Goal: Task Accomplishment & Management: Use online tool/utility

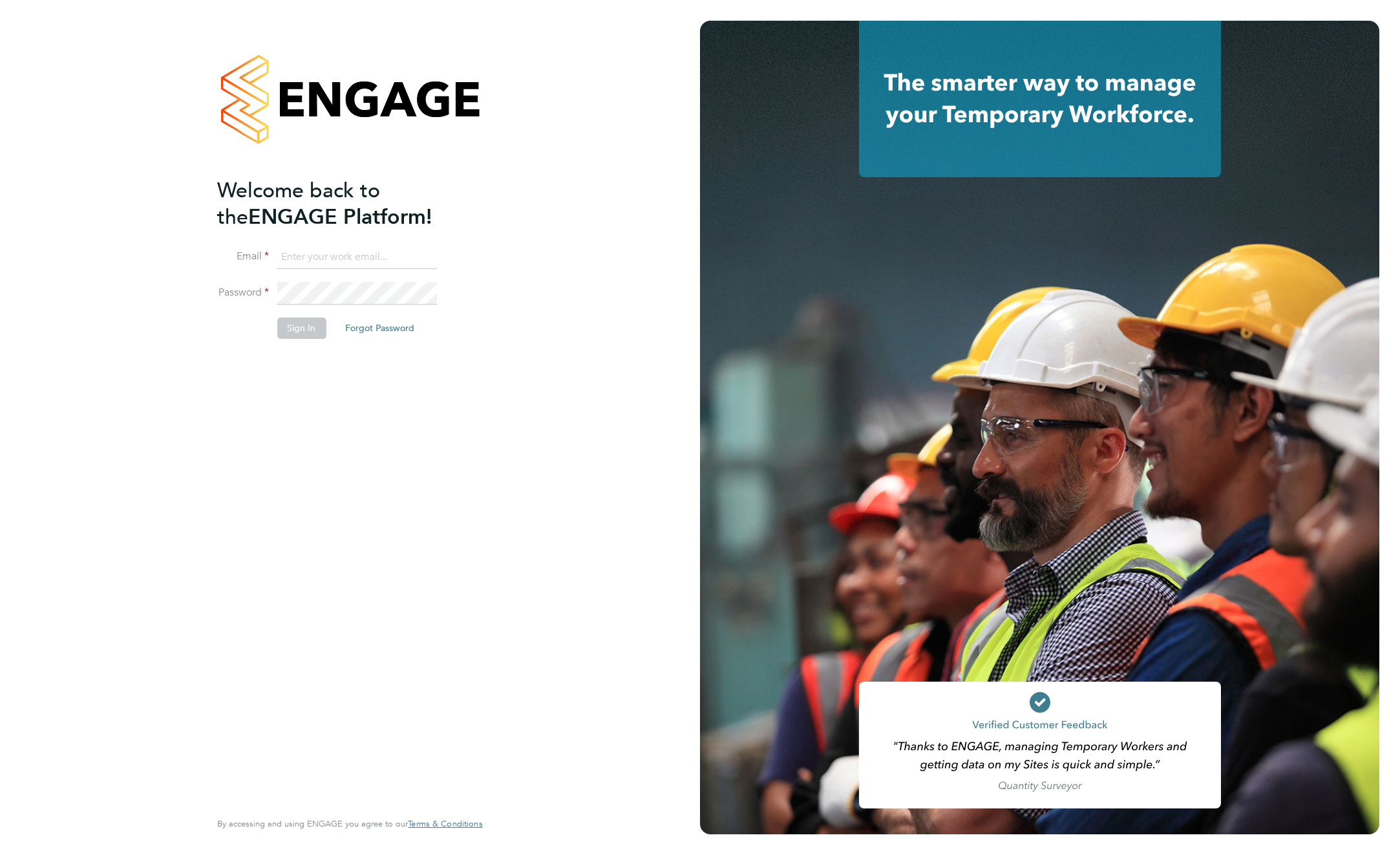
click at [375, 259] on input at bounding box center [356, 257] width 159 height 23
type input "jodie.canning@buildrec.com"
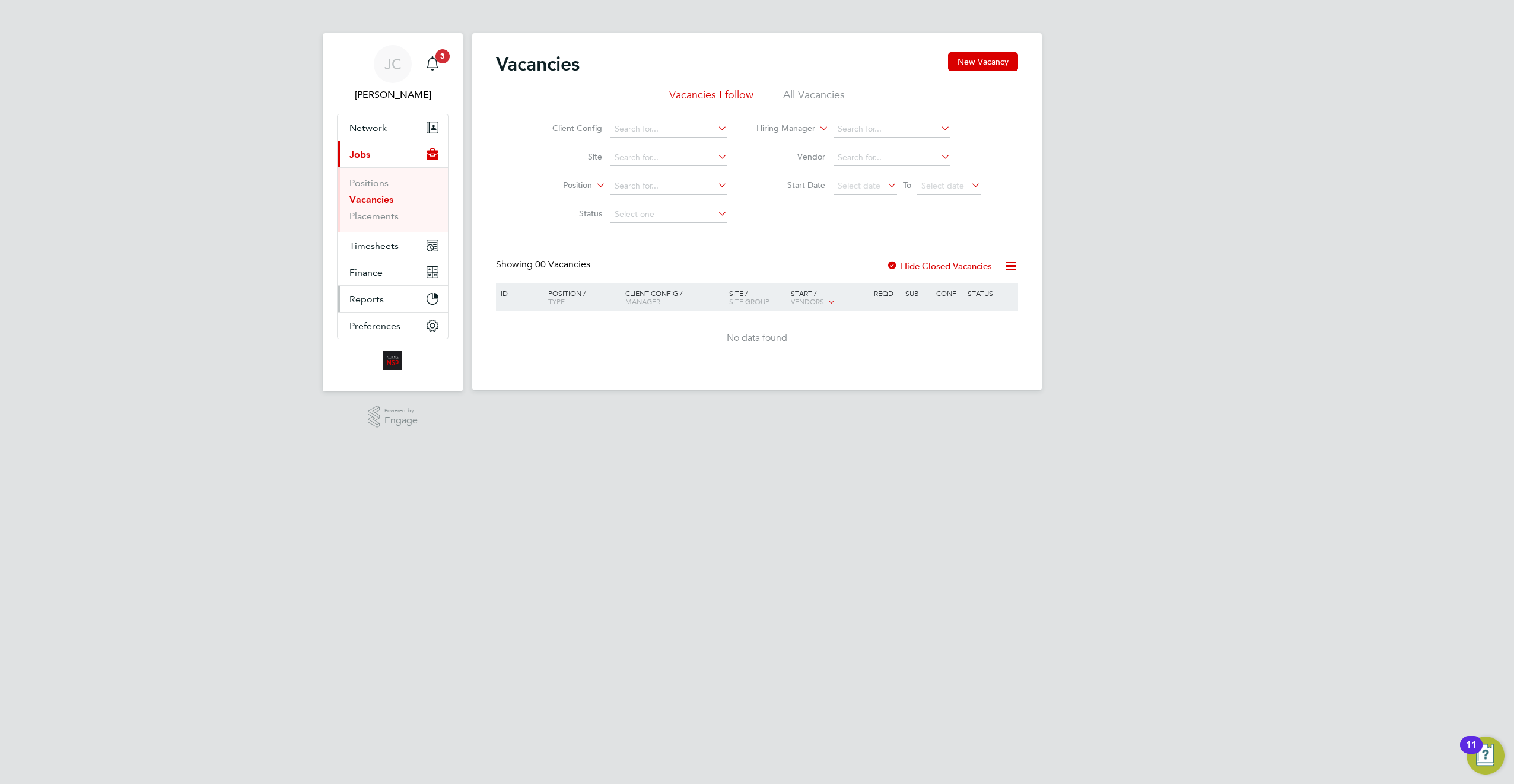
click at [377, 291] on button "Reports" at bounding box center [392, 299] width 110 height 26
click at [375, 186] on span "Timesheets" at bounding box center [374, 181] width 49 height 11
click at [375, 210] on link "Timesheets" at bounding box center [374, 210] width 49 height 11
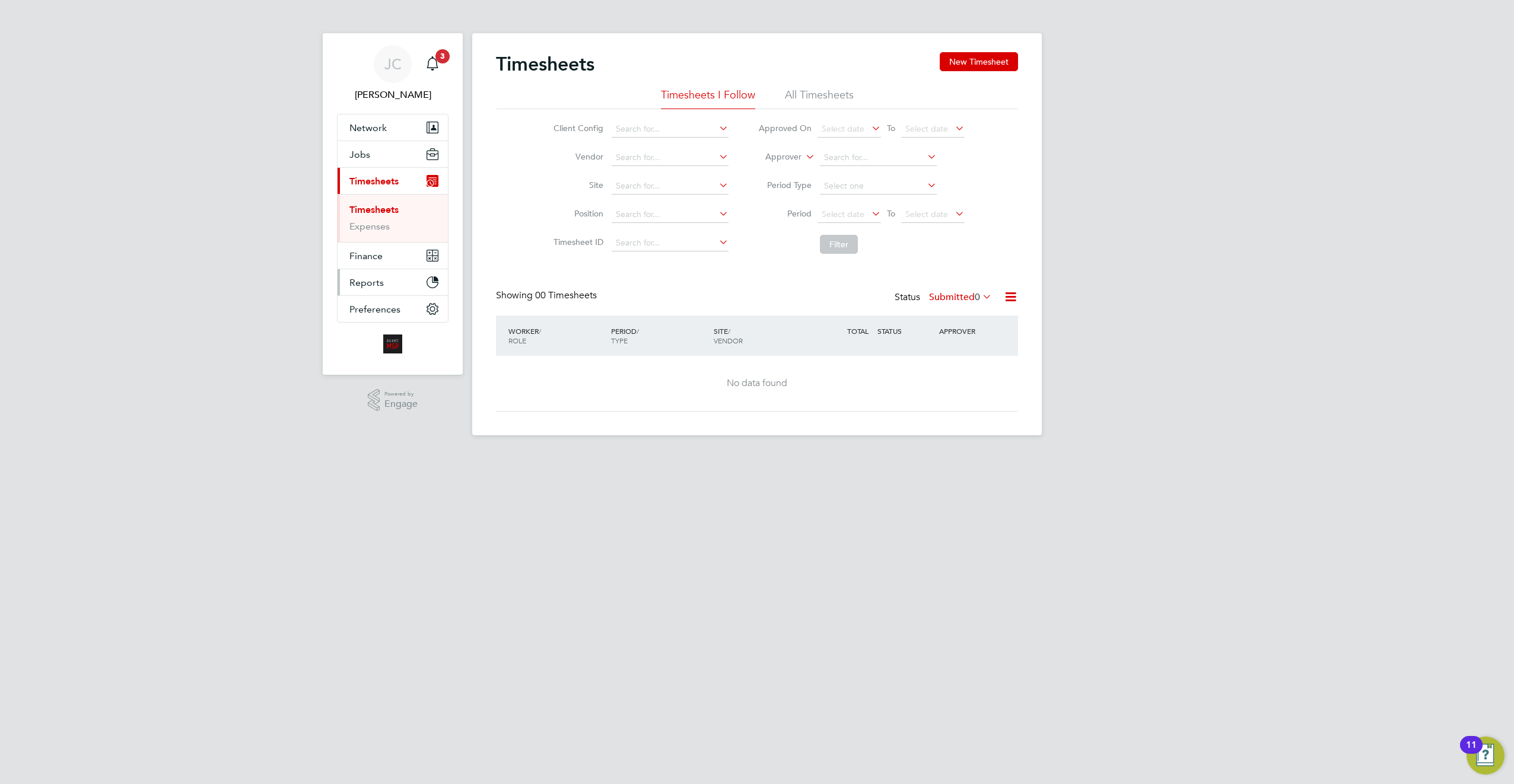
click at [385, 279] on button "Reports" at bounding box center [392, 282] width 110 height 26
click at [373, 288] on span "Reports" at bounding box center [366, 282] width 34 height 11
click at [383, 266] on link "Report Downloads" at bounding box center [390, 263] width 81 height 11
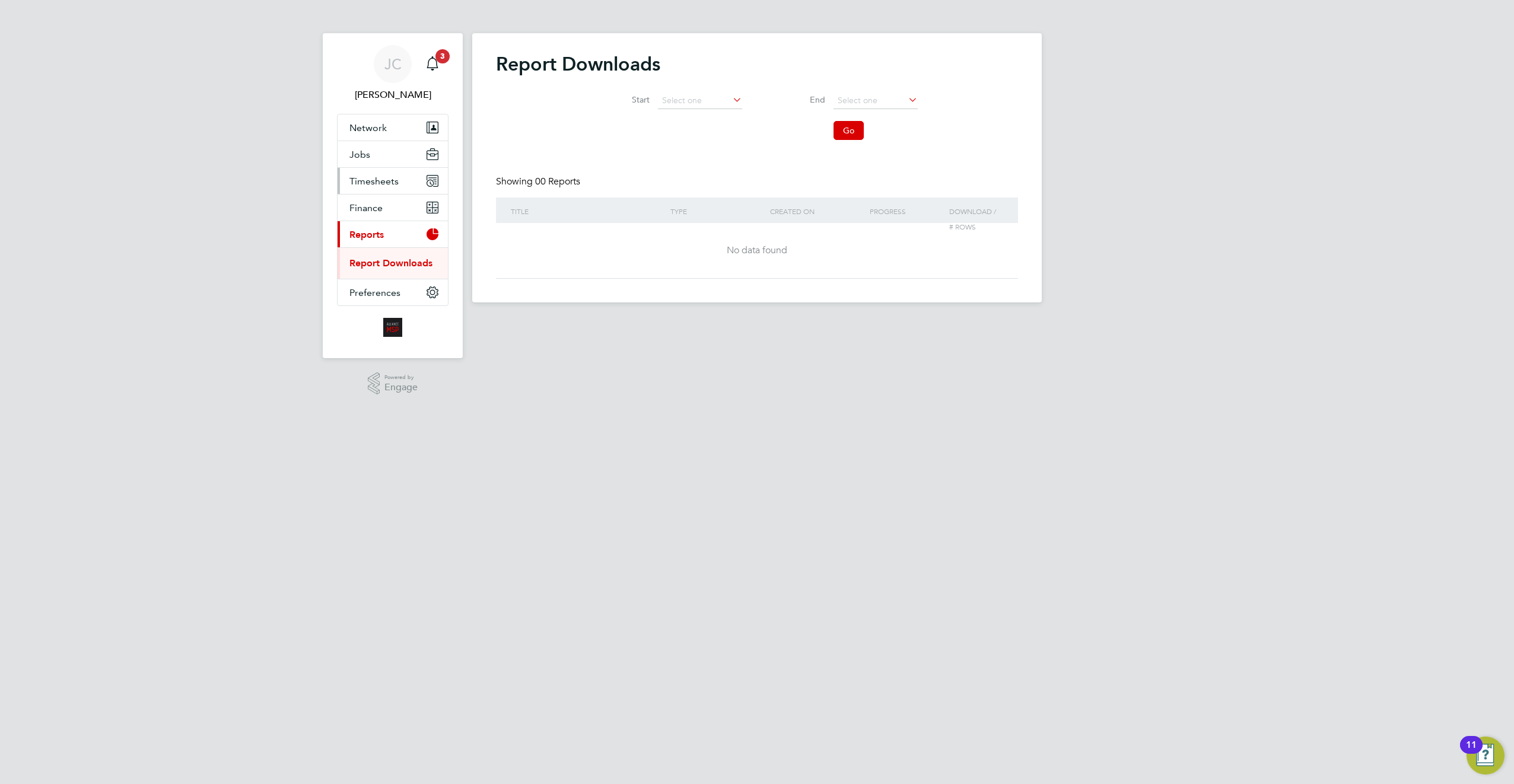
click at [391, 186] on span "Timesheets" at bounding box center [374, 181] width 49 height 11
click at [385, 211] on link "Timesheets" at bounding box center [374, 210] width 49 height 11
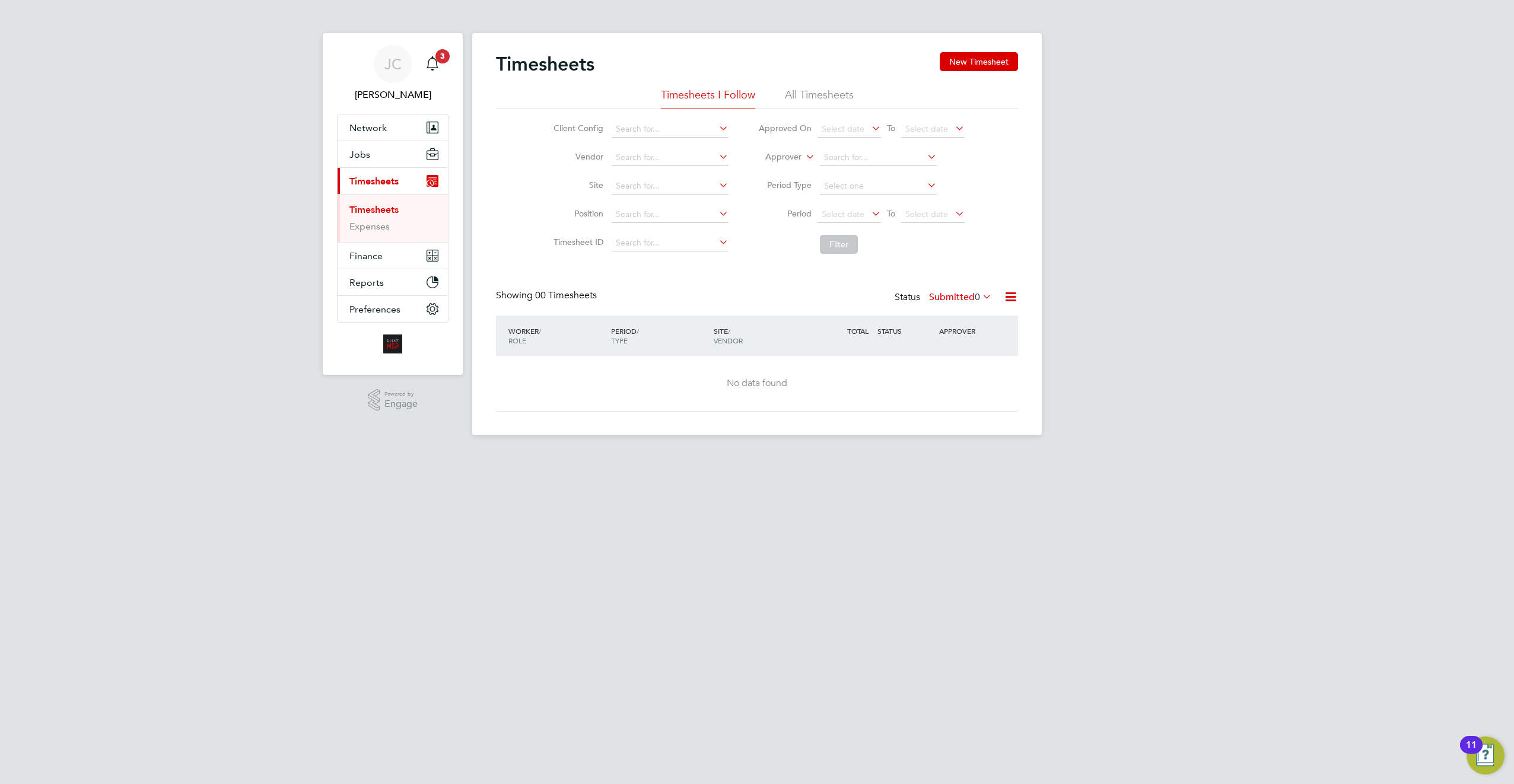
click at [843, 105] on li "All Timesheets" at bounding box center [819, 98] width 69 height 21
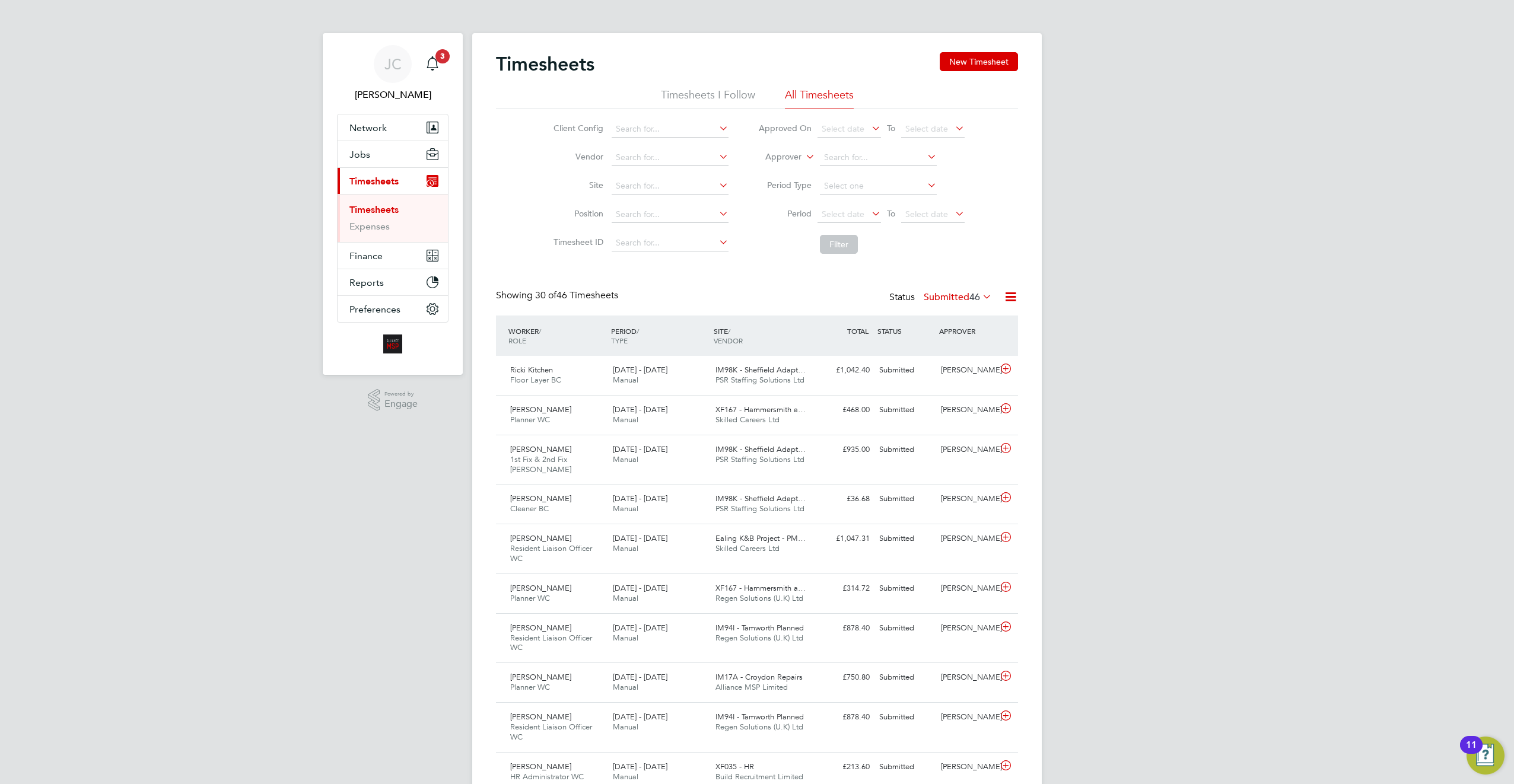
click at [869, 131] on icon at bounding box center [869, 128] width 0 height 17
click at [703, 96] on li "Timesheets I Follow" at bounding box center [708, 98] width 95 height 21
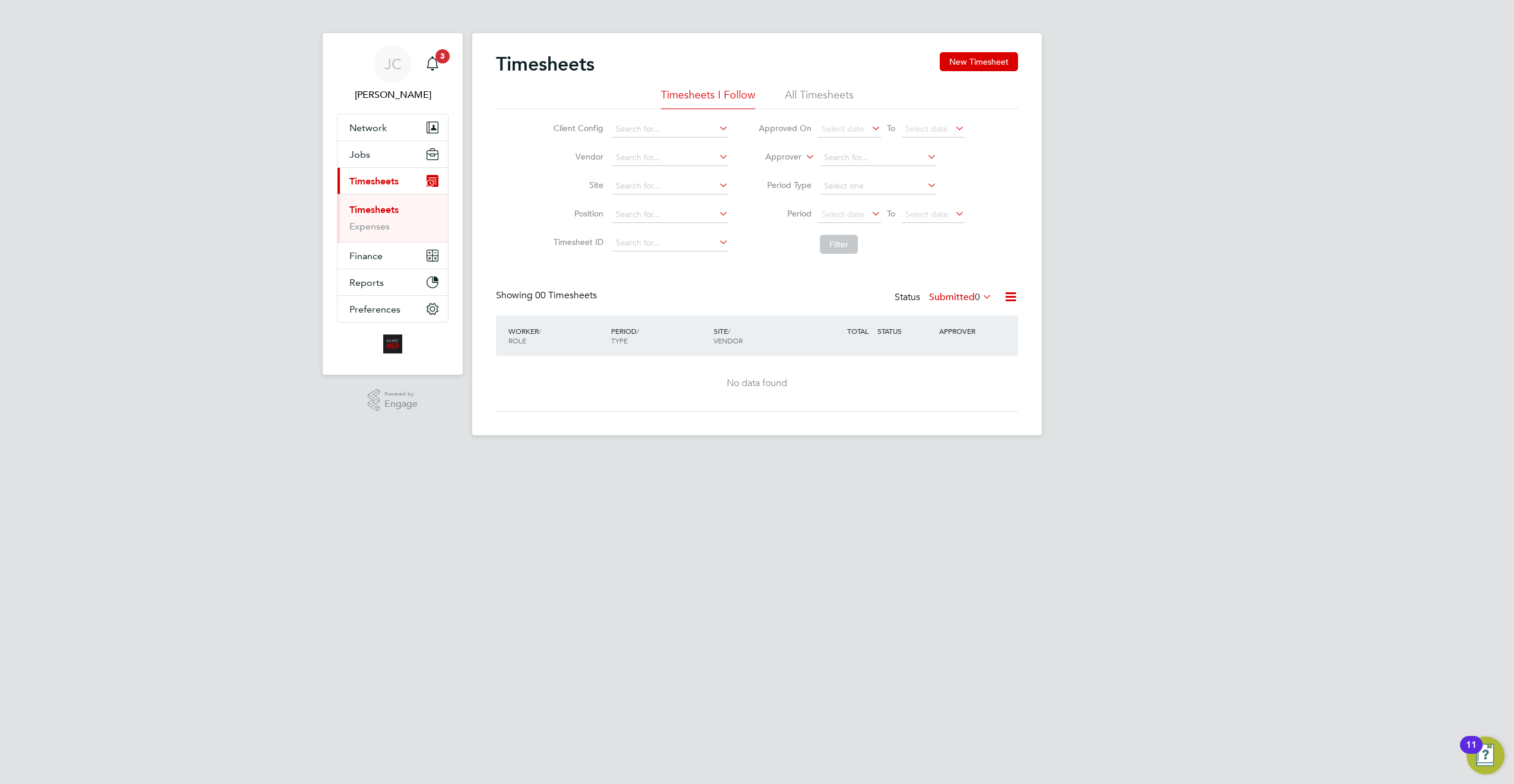
click at [804, 92] on li "All Timesheets" at bounding box center [819, 98] width 69 height 21
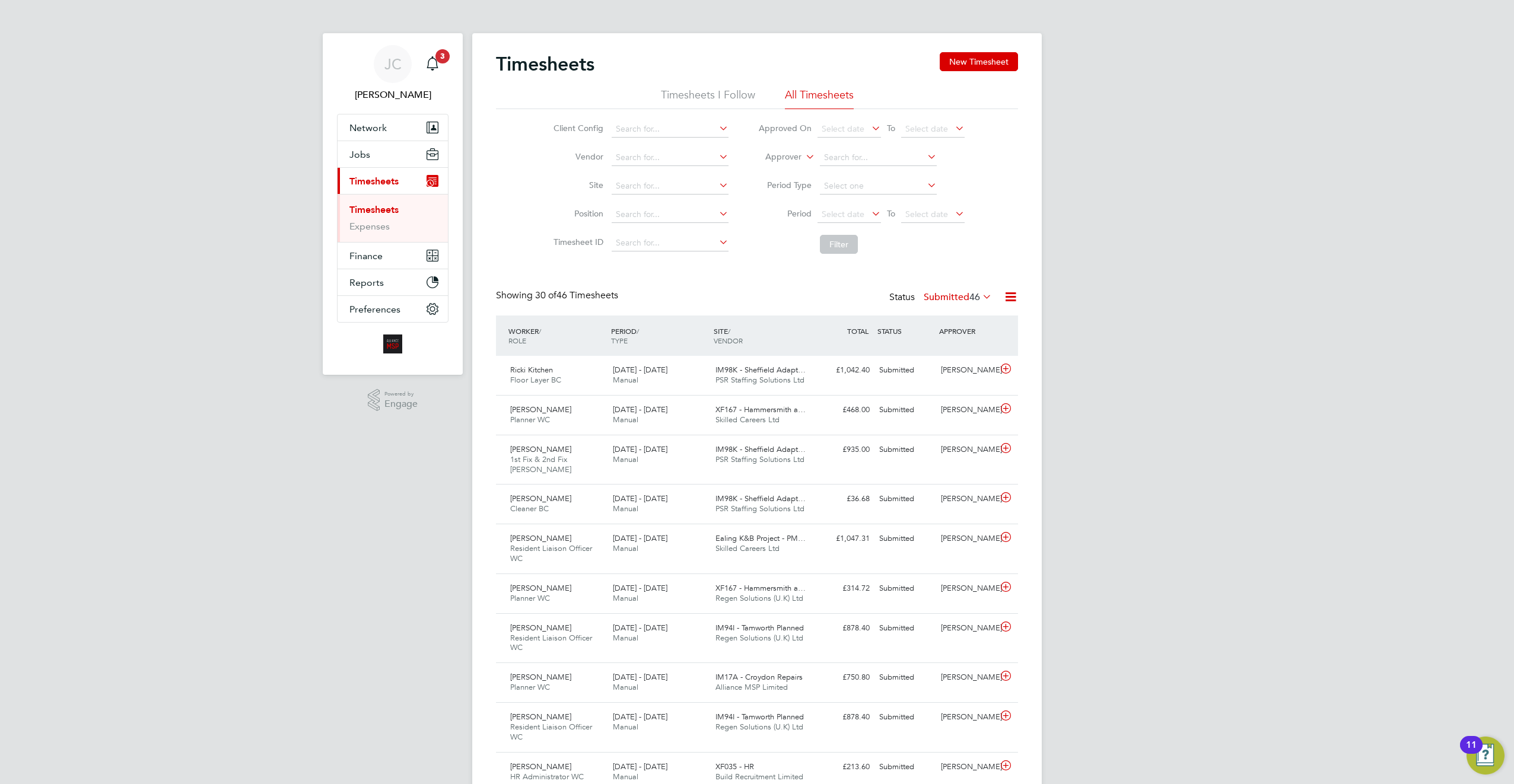
click at [717, 129] on icon at bounding box center [717, 128] width 0 height 17
type input "a"
click at [598, 155] on label "Vendor" at bounding box center [577, 157] width 54 height 11
click at [646, 162] on input at bounding box center [670, 158] width 117 height 17
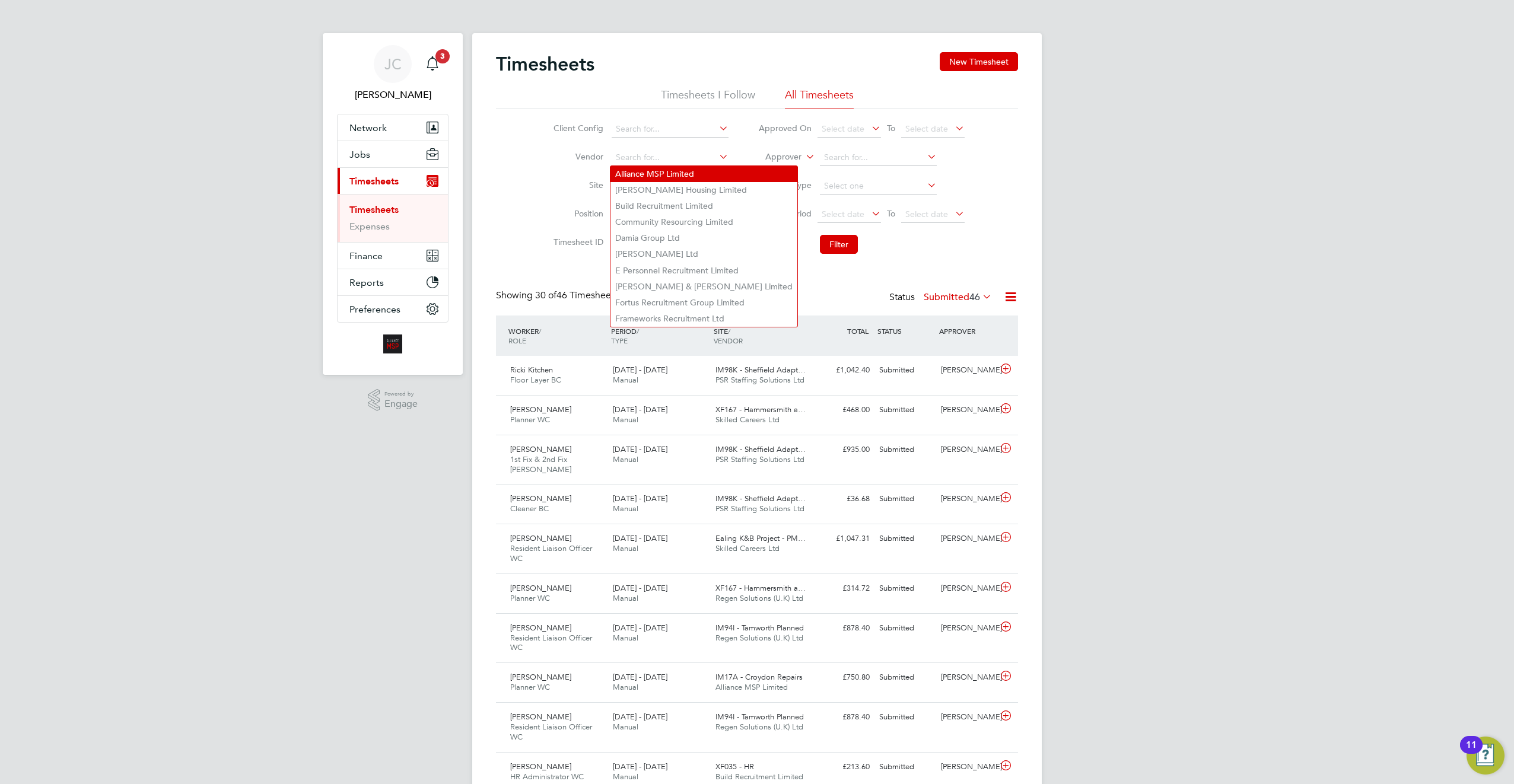
click at [671, 178] on li "Alliance MSP Limited" at bounding box center [704, 174] width 187 height 16
type input "Alliance MSP Limited"
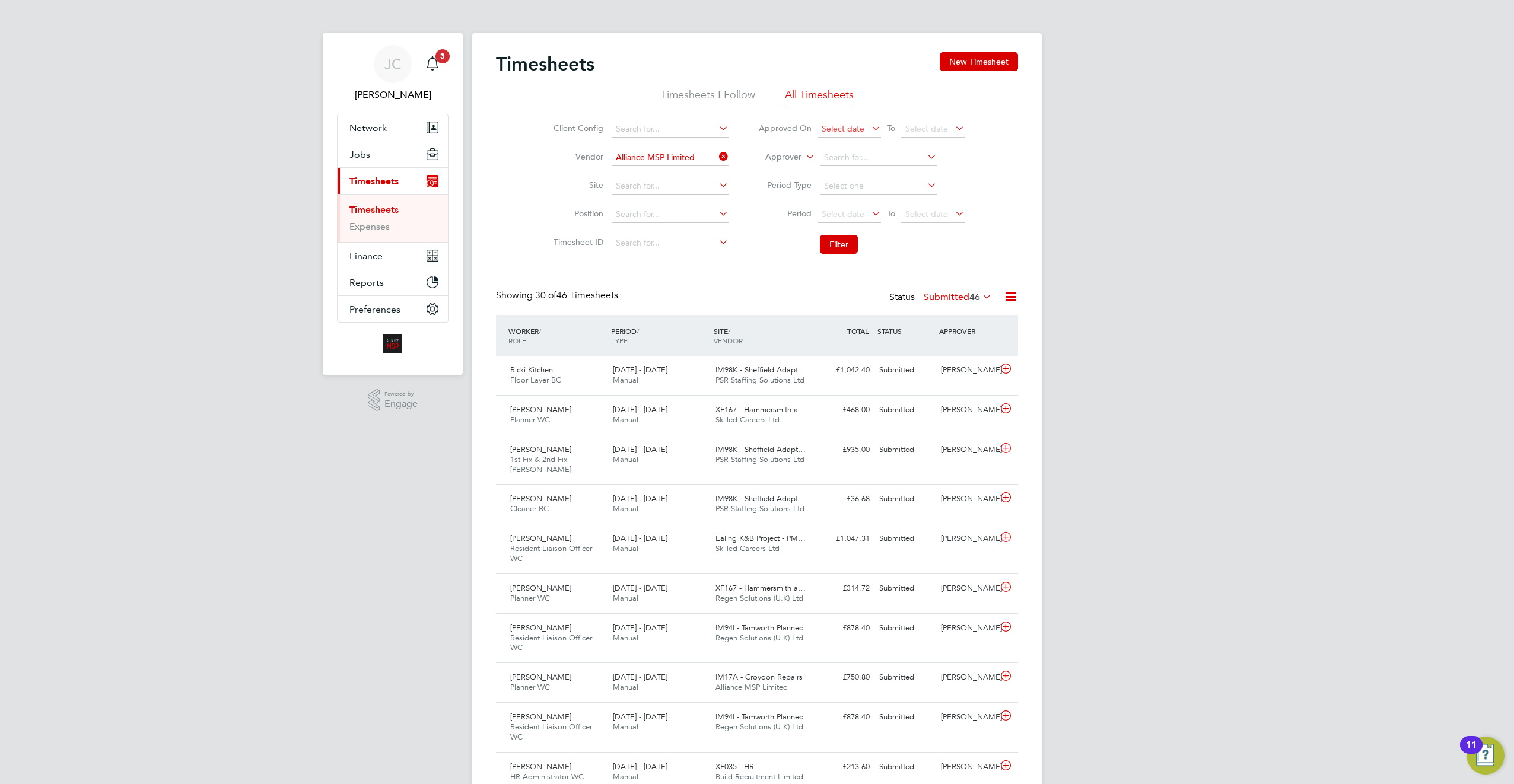
click at [865, 125] on span "Select date" at bounding box center [849, 129] width 63 height 16
click at [956, 294] on label "Submitted 46" at bounding box center [957, 297] width 68 height 12
click at [920, 313] on li "All" at bounding box center [938, 318] width 55 height 17
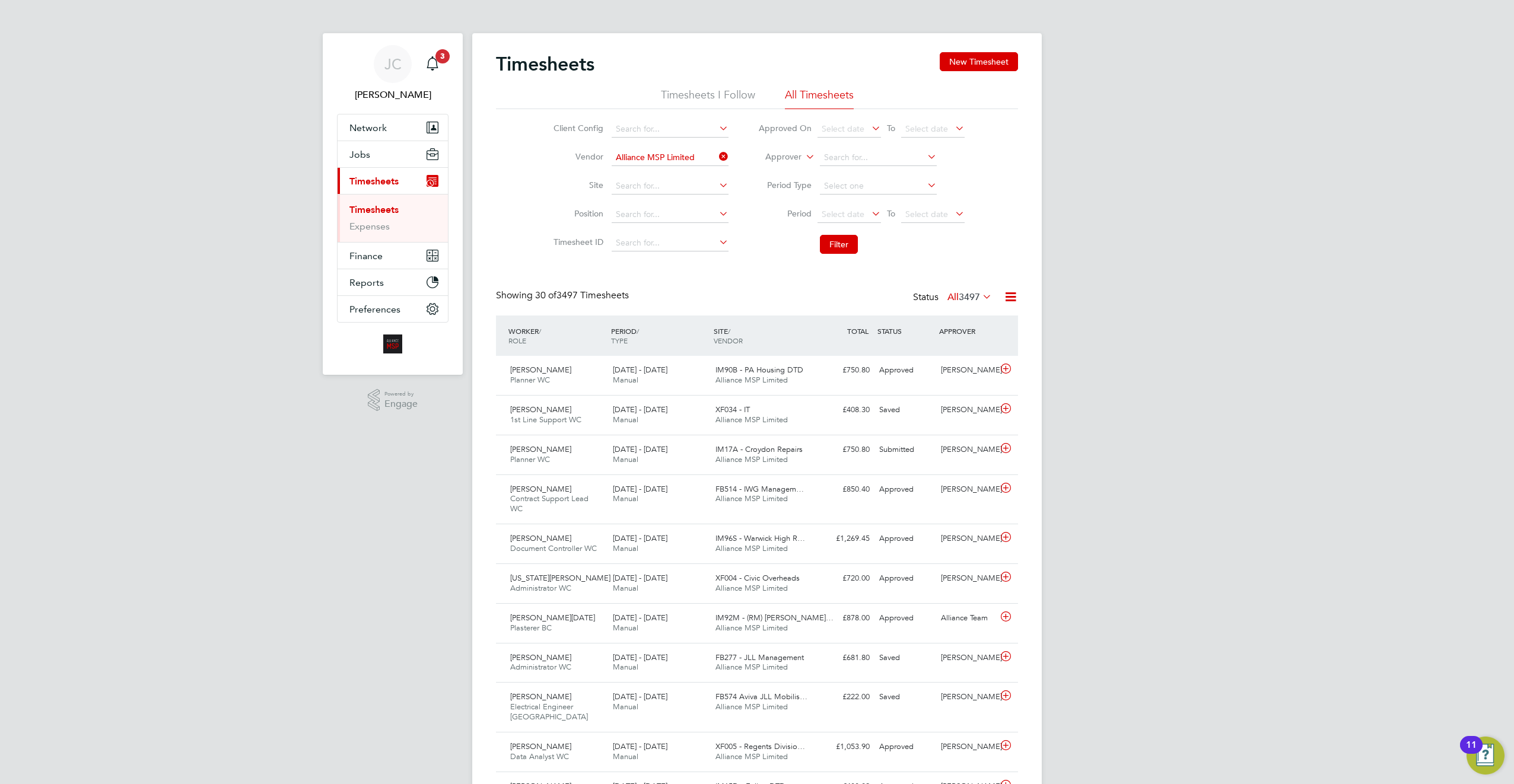
click at [1007, 297] on icon at bounding box center [1010, 297] width 15 height 15
click at [901, 322] on li "Export Timesheets" at bounding box center [937, 325] width 157 height 17
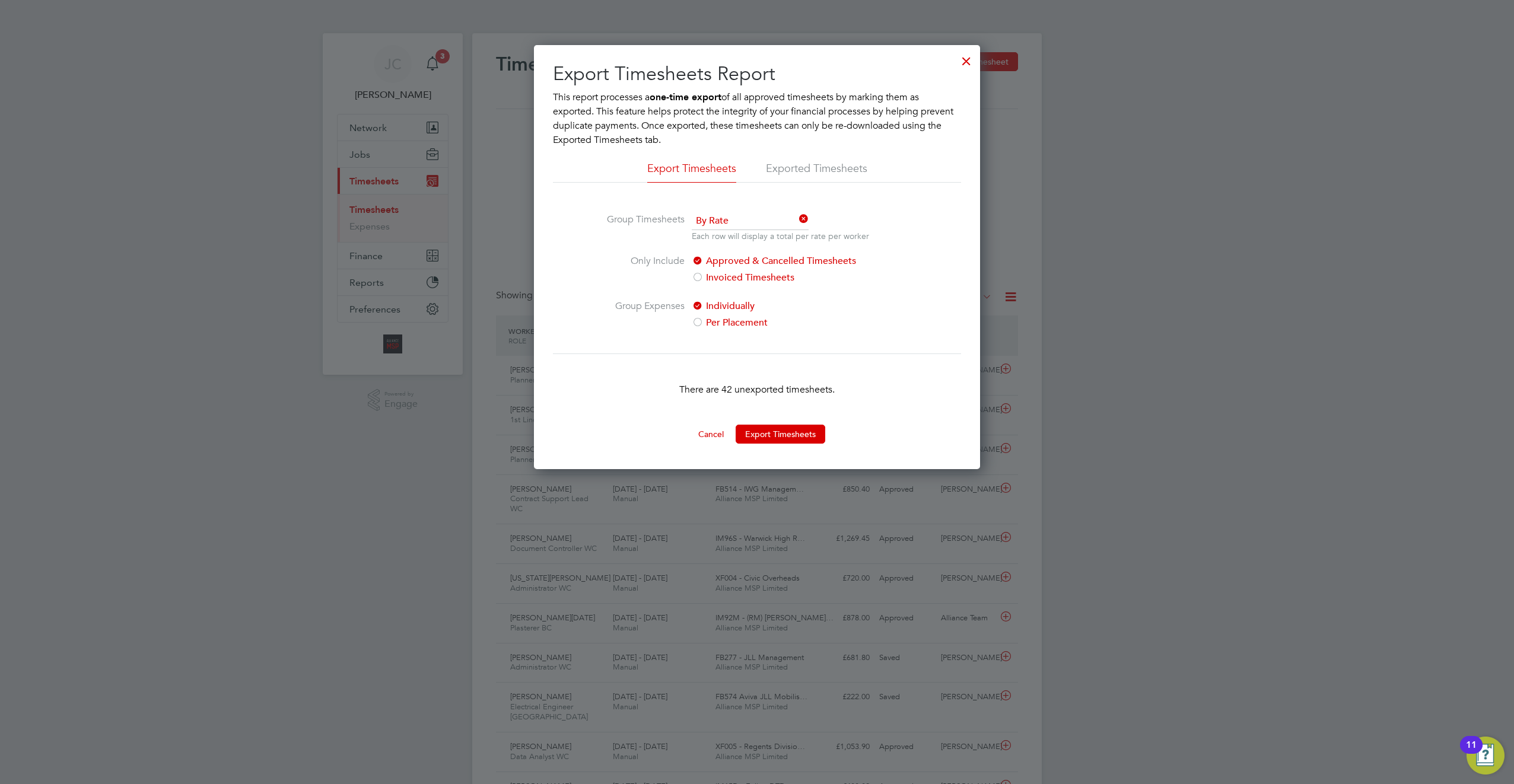
click at [827, 172] on li "Exported Timesheets" at bounding box center [816, 172] width 101 height 21
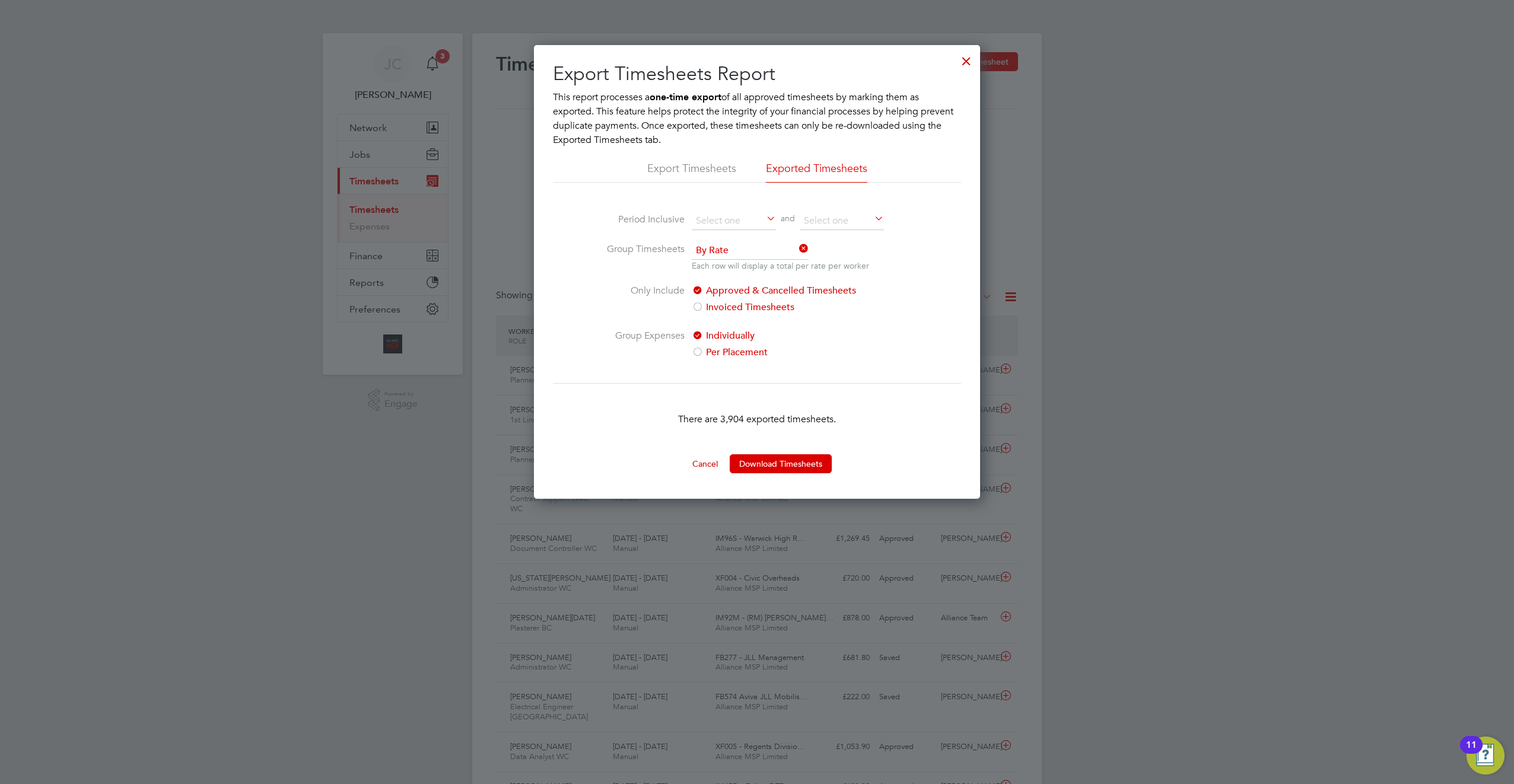
click at [722, 173] on li "Export Timesheets" at bounding box center [692, 172] width 89 height 21
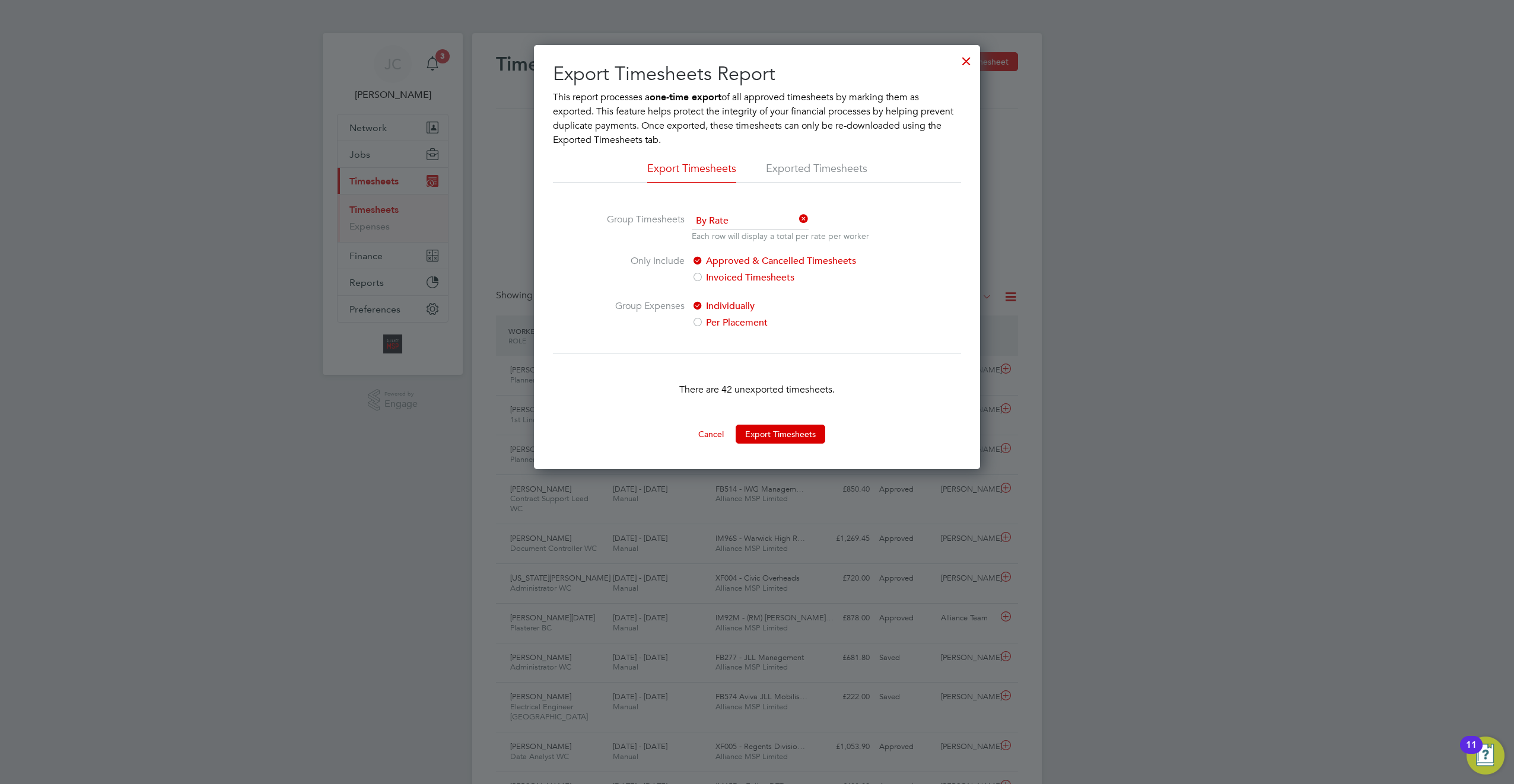
click at [964, 58] on div at bounding box center [966, 58] width 21 height 21
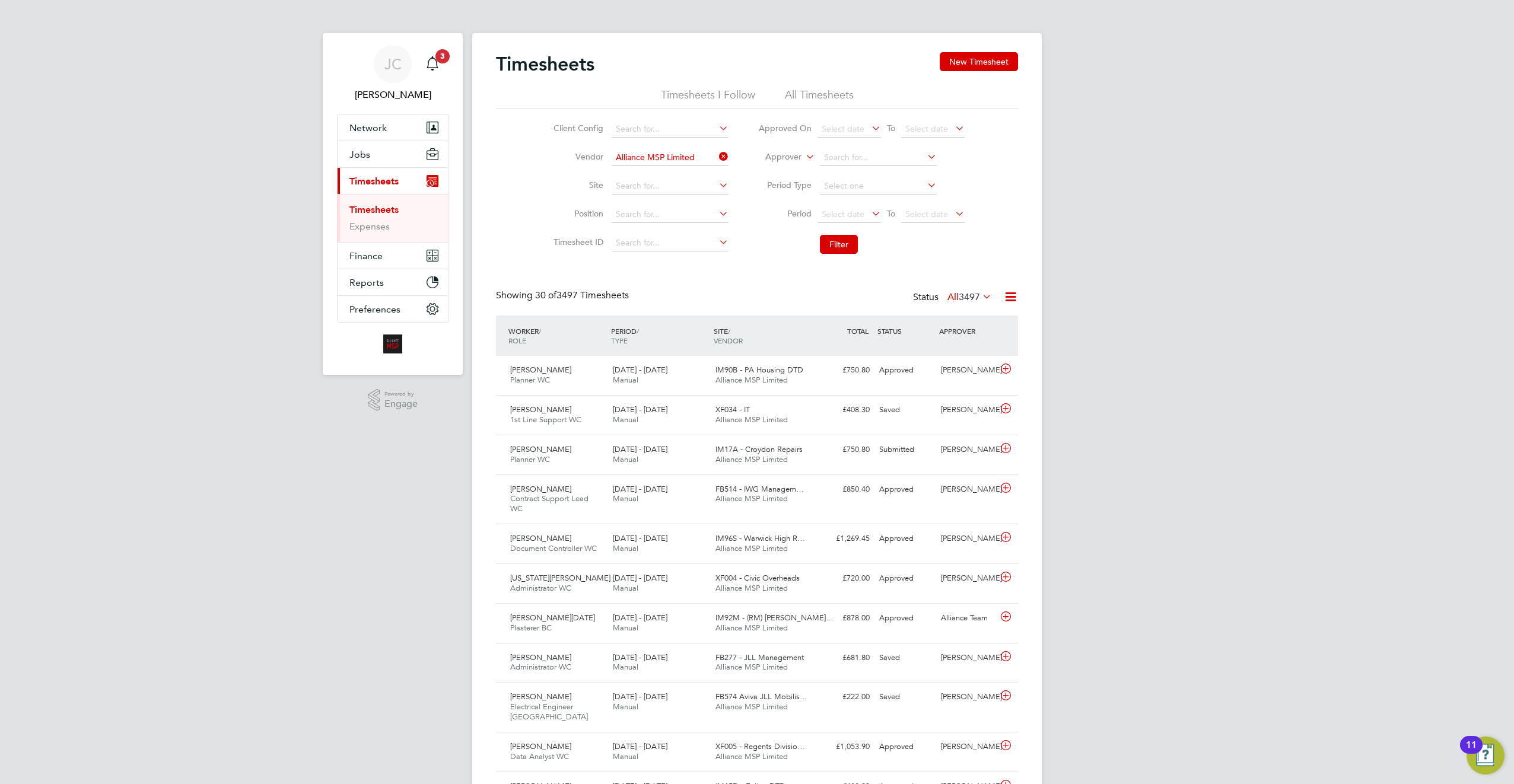
click at [382, 214] on link "Timesheets" at bounding box center [374, 210] width 49 height 11
click at [384, 208] on link "Timesheets" at bounding box center [374, 210] width 49 height 11
click at [821, 97] on li "All Timesheets" at bounding box center [819, 98] width 69 height 21
click at [1003, 294] on icon at bounding box center [1010, 297] width 15 height 15
